Goal: Navigation & Orientation: Find specific page/section

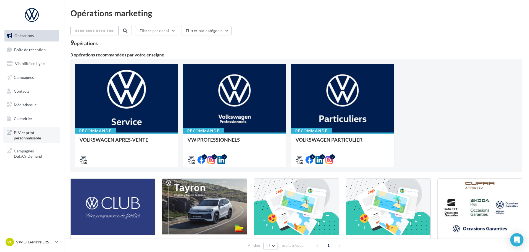
click at [41, 135] on span "PLV et print personnalisable" at bounding box center [35, 135] width 43 height 12
click at [30, 100] on link "Médiathèque" at bounding box center [31, 105] width 57 height 12
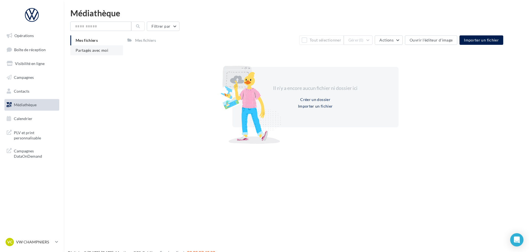
click at [75, 49] on li "Partagés avec moi" at bounding box center [96, 50] width 53 height 10
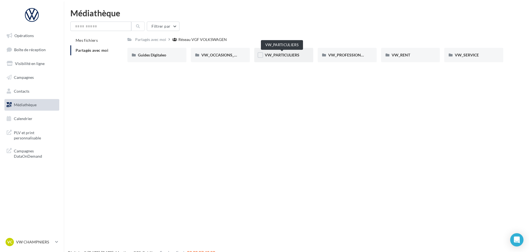
click at [281, 53] on span "VW_PARTICULIERS" at bounding box center [282, 55] width 35 height 5
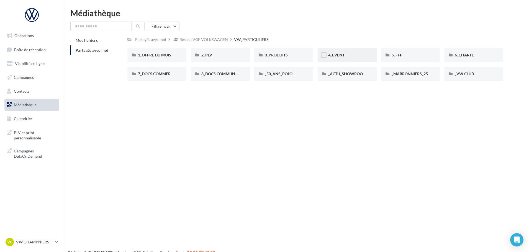
click at [352, 60] on div "4_EVENT" at bounding box center [347, 55] width 59 height 14
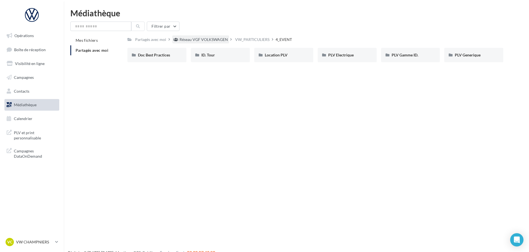
click at [213, 38] on div "Réseau VGF VOLKSWAGEN" at bounding box center [203, 40] width 48 height 6
click at [275, 55] on span "VW_PARTICULIERS" at bounding box center [282, 55] width 35 height 5
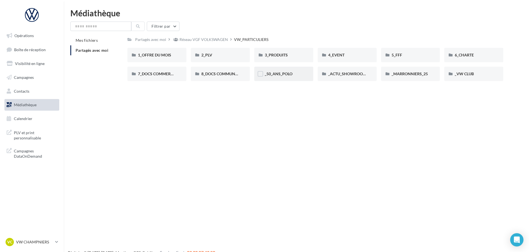
click at [282, 73] on span "_50_ANS_POLO" at bounding box center [279, 73] width 28 height 5
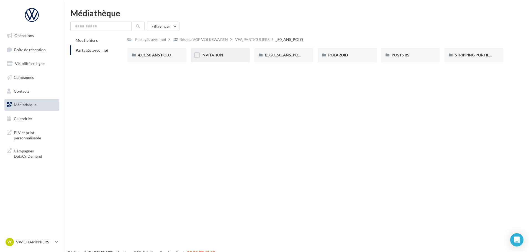
click at [226, 55] on div "INVITATION" at bounding box center [220, 55] width 38 height 6
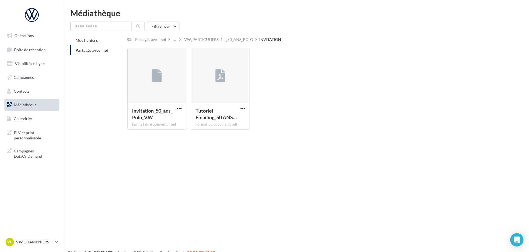
click at [238, 39] on div "_50_ANS_POLO" at bounding box center [239, 40] width 27 height 6
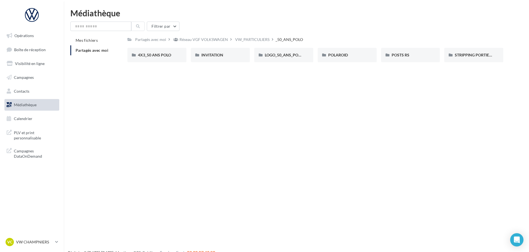
click at [161, 194] on div "Opérations Boîte de réception Visibilité en ligne Campagnes Contacts Médiathèqu…" at bounding box center [264, 135] width 529 height 252
